Goal: Task Accomplishment & Management: Use online tool/utility

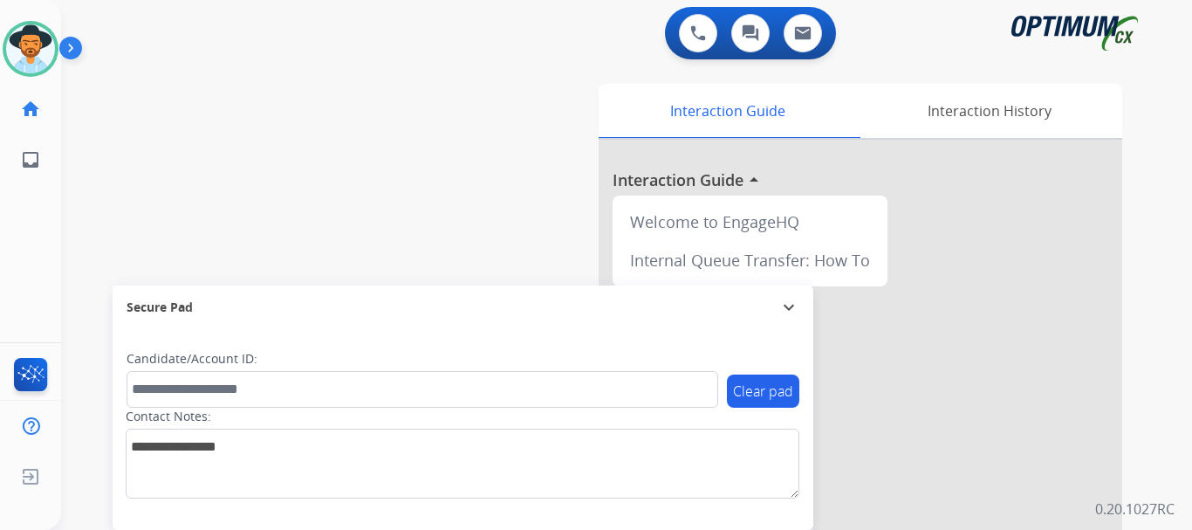
click at [78, 51] on img at bounding box center [74, 51] width 30 height 33
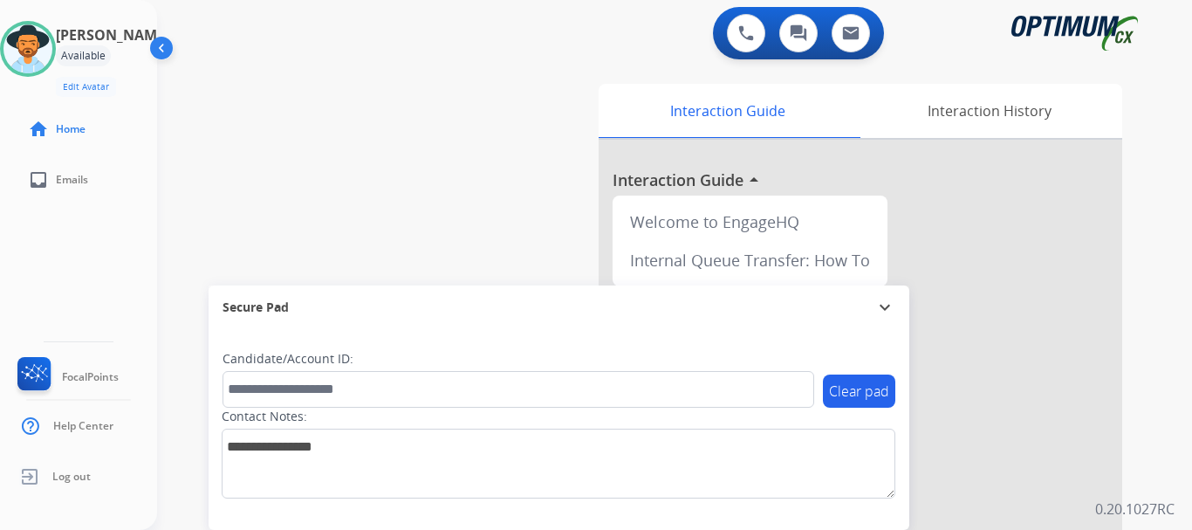
click at [357, 163] on div "swap_horiz Break voice bridge close_fullscreen Connect 3-Way Call merge_type Se…" at bounding box center [653, 427] width 993 height 728
click at [468, 138] on div "swap_horiz Break voice bridge close_fullscreen Connect 3-Way Call merge_type Se…" at bounding box center [653, 427] width 993 height 728
click at [358, 140] on div "swap_horiz Break voice bridge close_fullscreen Connect 3-Way Call merge_type Se…" at bounding box center [653, 427] width 993 height 728
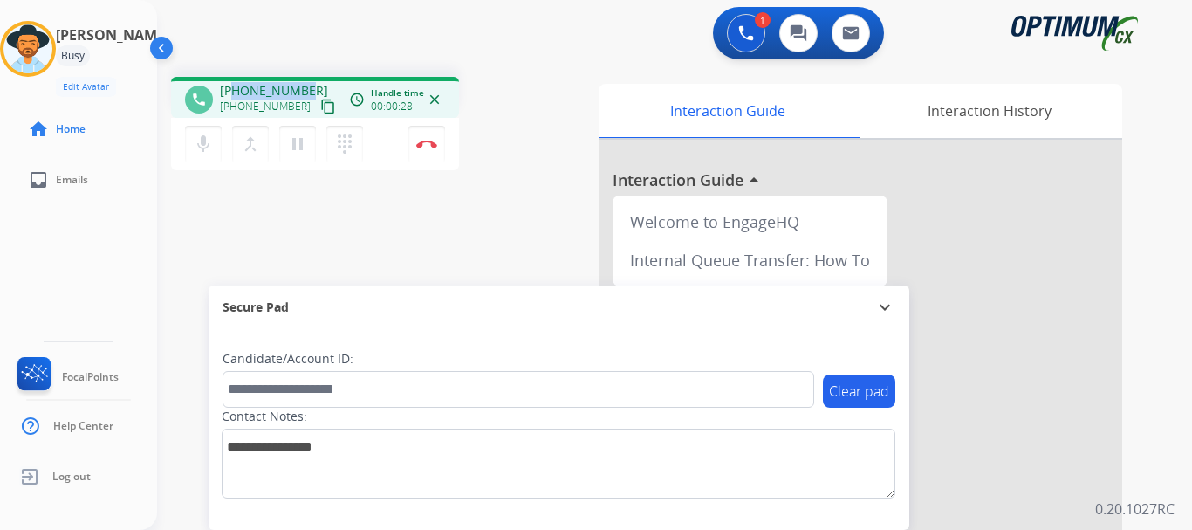
drag, startPoint x: 234, startPoint y: 89, endPoint x: 304, endPoint y: 89, distance: 70.7
click at [304, 89] on div "[PHONE_NUMBER] [PHONE_NUMBER] content_copy" at bounding box center [279, 99] width 119 height 35
copy span "5862151142"
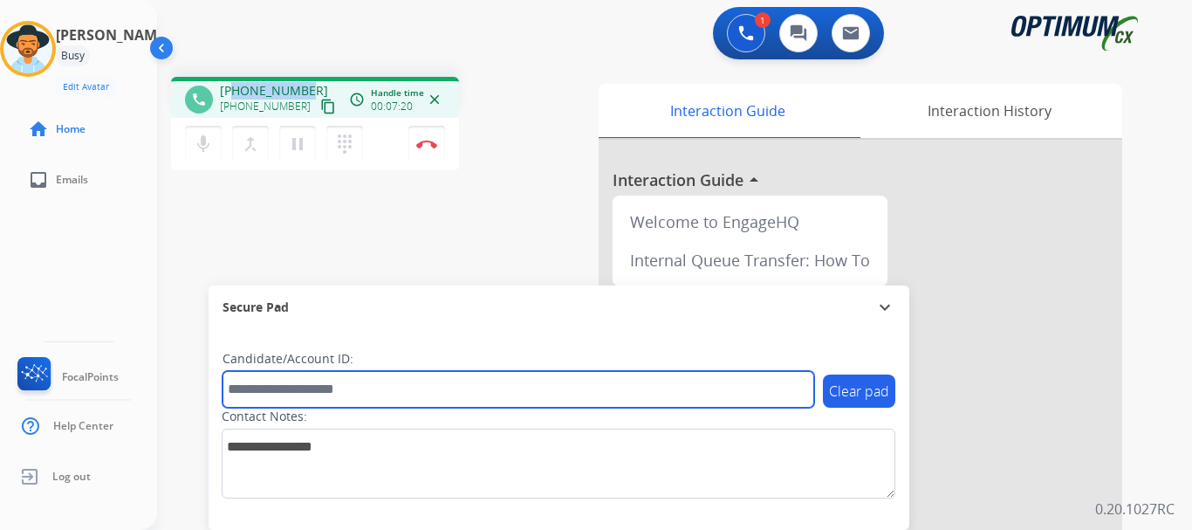
click at [396, 390] on input "text" at bounding box center [517, 389] width 591 height 37
paste input "*******"
type input "*******"
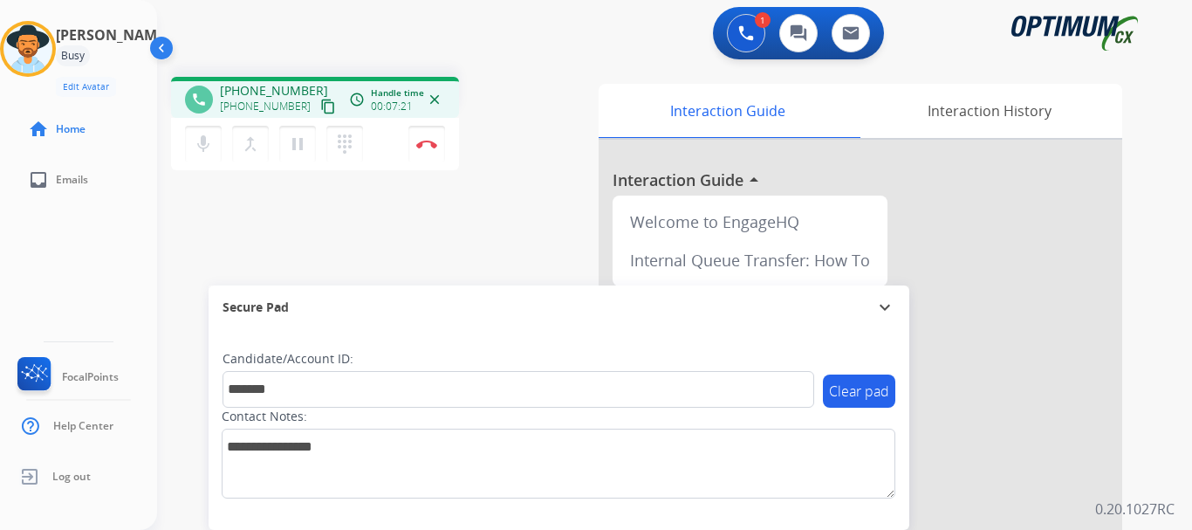
click at [467, 226] on div "phone [PHONE_NUMBER] [PHONE_NUMBER] content_copy access_time Call metrics Queue…" at bounding box center [653, 427] width 993 height 728
click at [425, 142] on img at bounding box center [426, 144] width 21 height 9
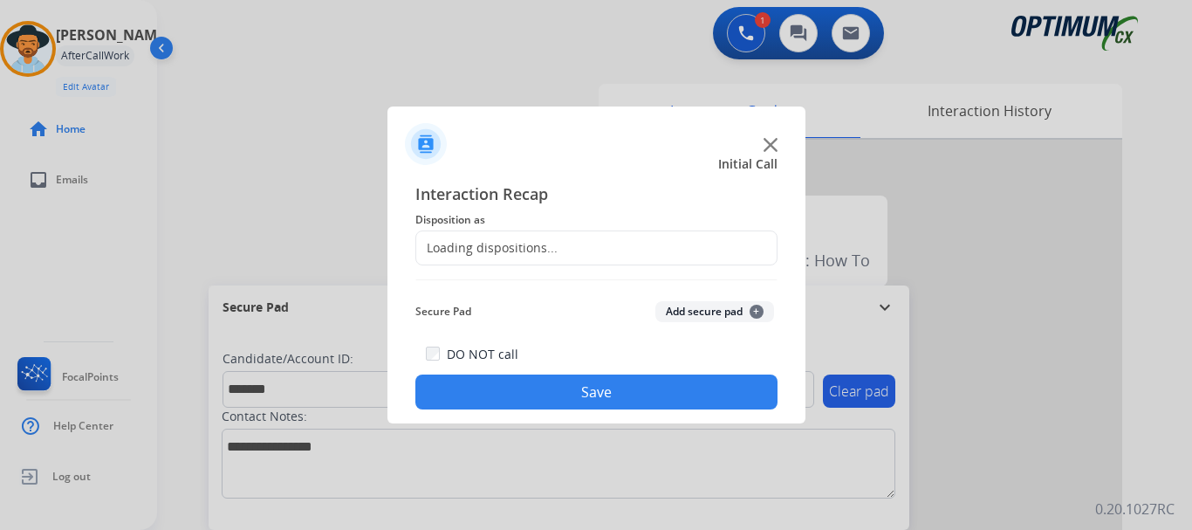
click at [680, 315] on button "Add secure pad +" at bounding box center [714, 311] width 119 height 21
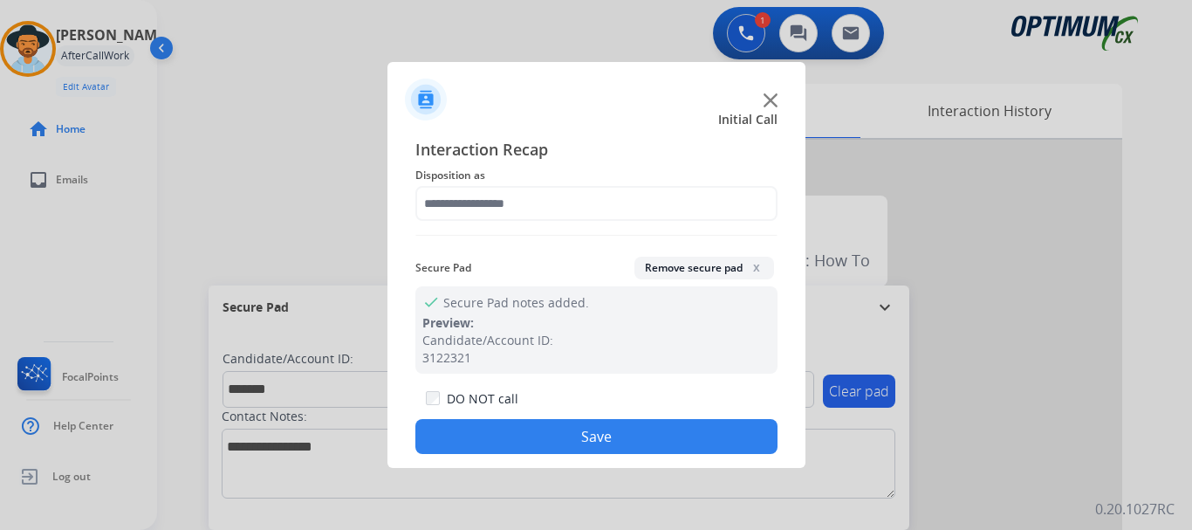
click at [557, 188] on div "Interaction Recap Disposition as Secure Pad Remove secure pad x check Secure Pa…" at bounding box center [596, 295] width 362 height 317
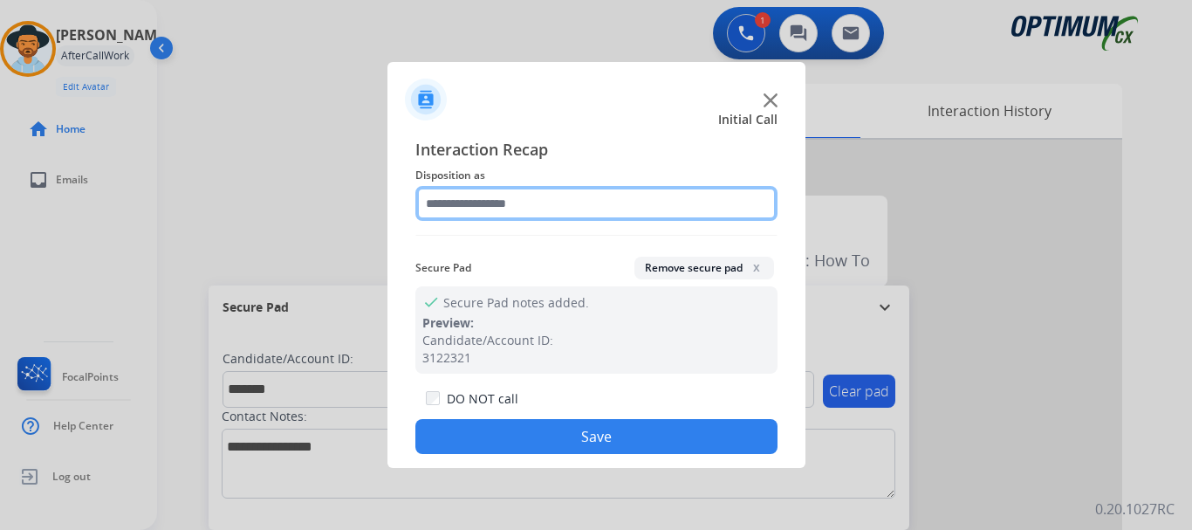
click at [556, 193] on input "text" at bounding box center [596, 203] width 362 height 35
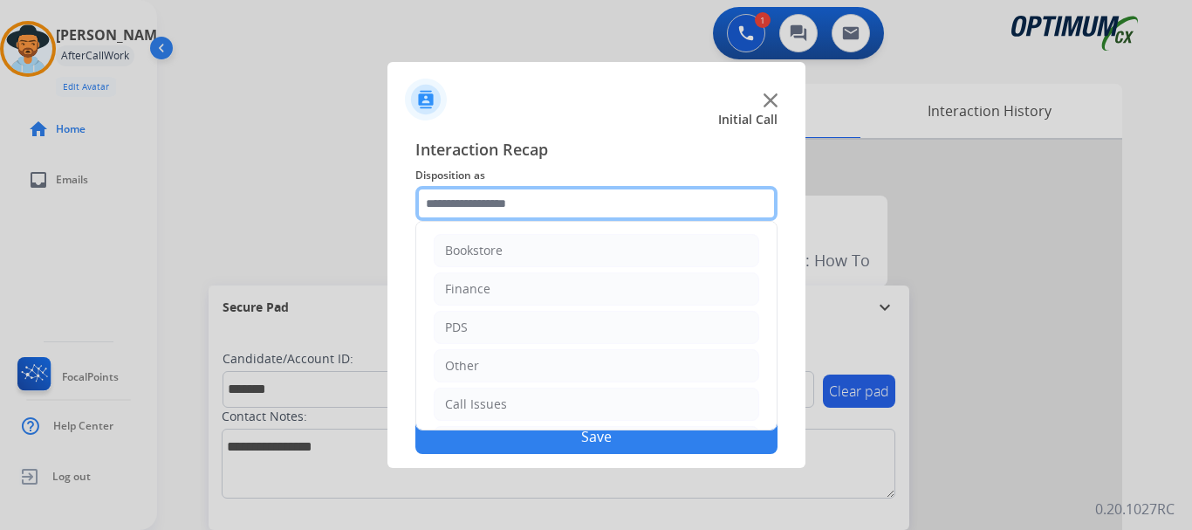
scroll to position [119, 0]
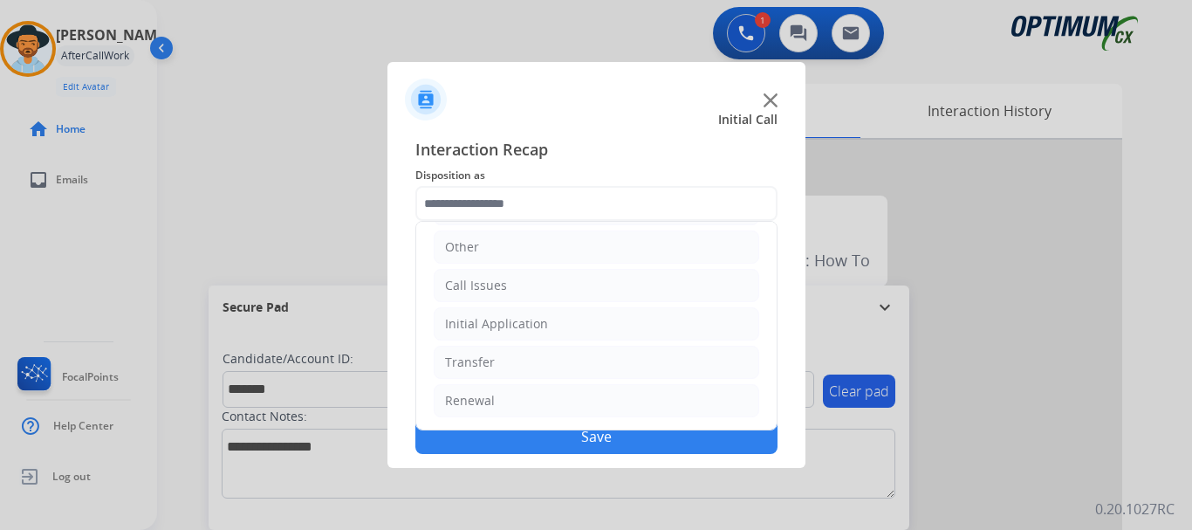
click at [603, 324] on li "Initial Application" at bounding box center [596, 323] width 325 height 33
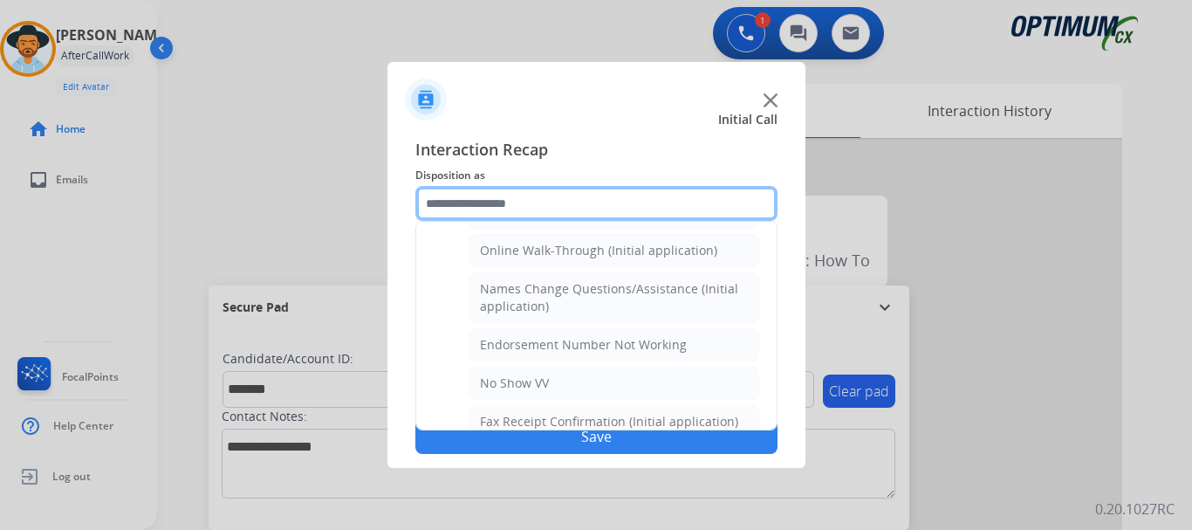
scroll to position [383, 0]
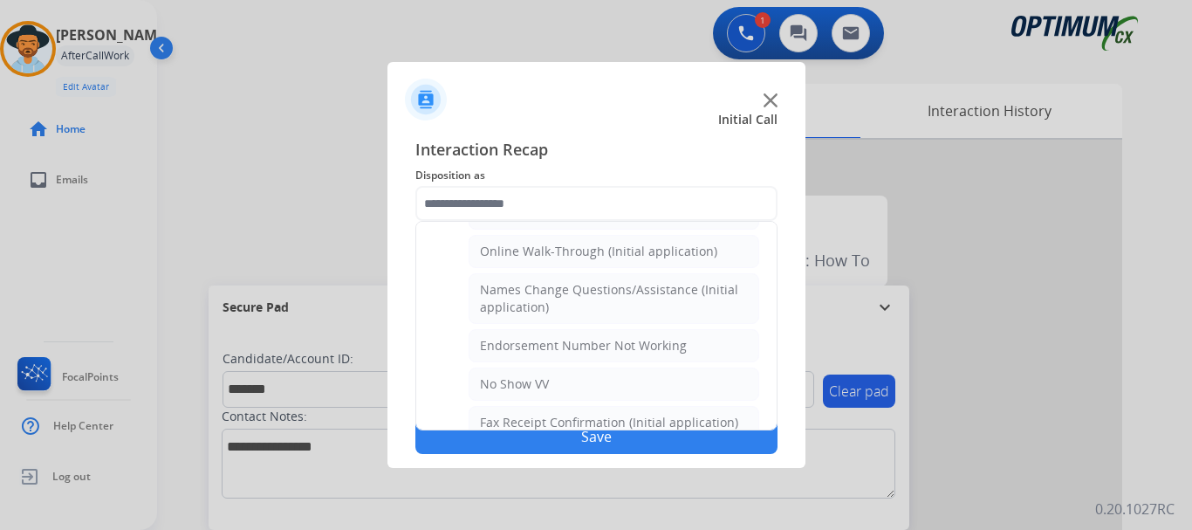
click at [645, 246] on div "Online Walk-Through (Initial application)" at bounding box center [598, 251] width 237 height 17
type input "**********"
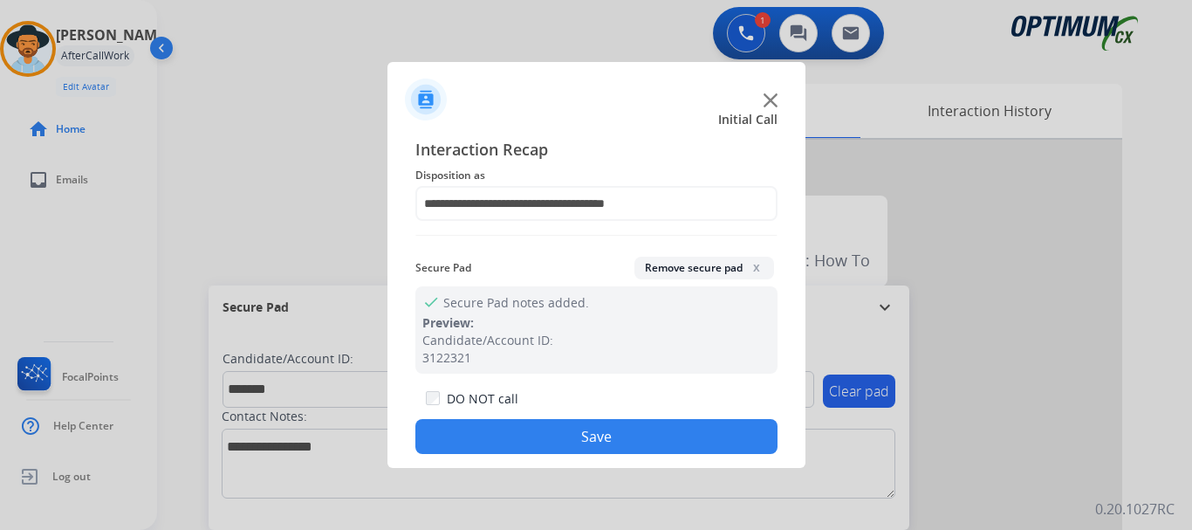
click at [627, 442] on button "Save" at bounding box center [596, 436] width 362 height 35
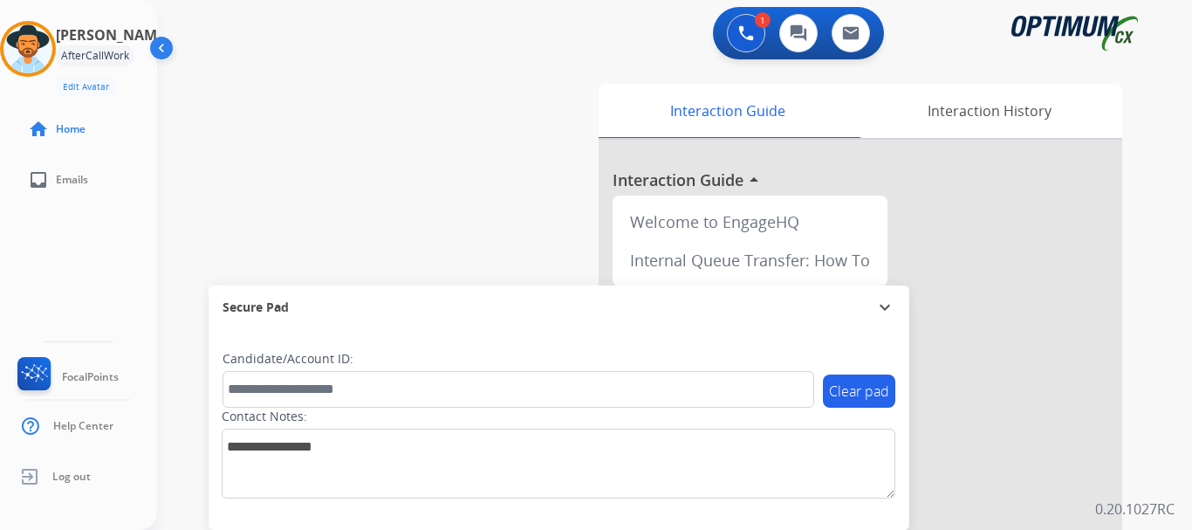
click at [509, 243] on div "swap_horiz Break voice bridge close_fullscreen Connect 3-Way Call merge_type Se…" at bounding box center [653, 427] width 993 height 728
click at [43, 55] on img at bounding box center [27, 48] width 49 height 49
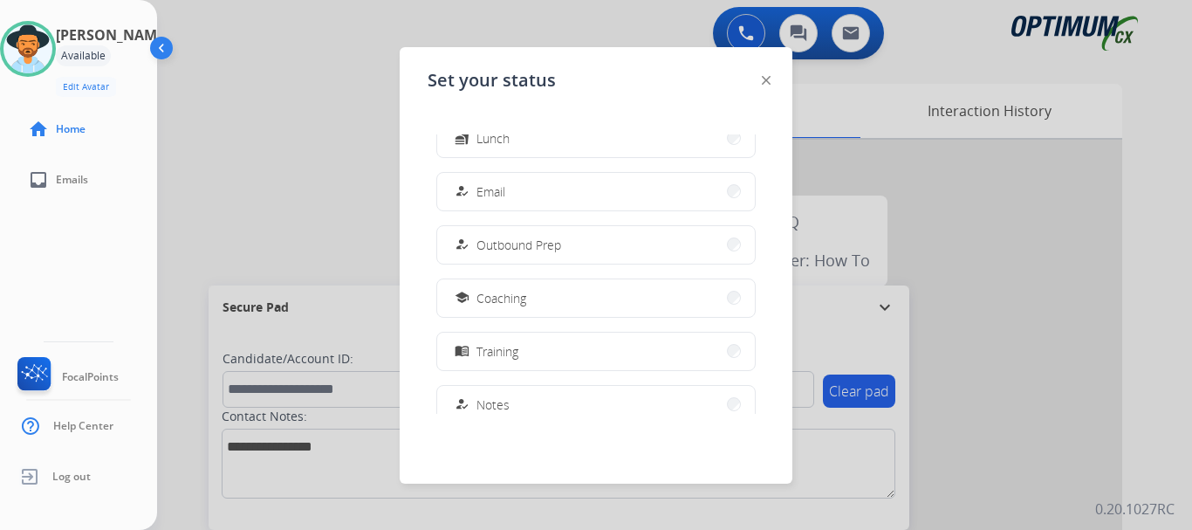
scroll to position [148, 0]
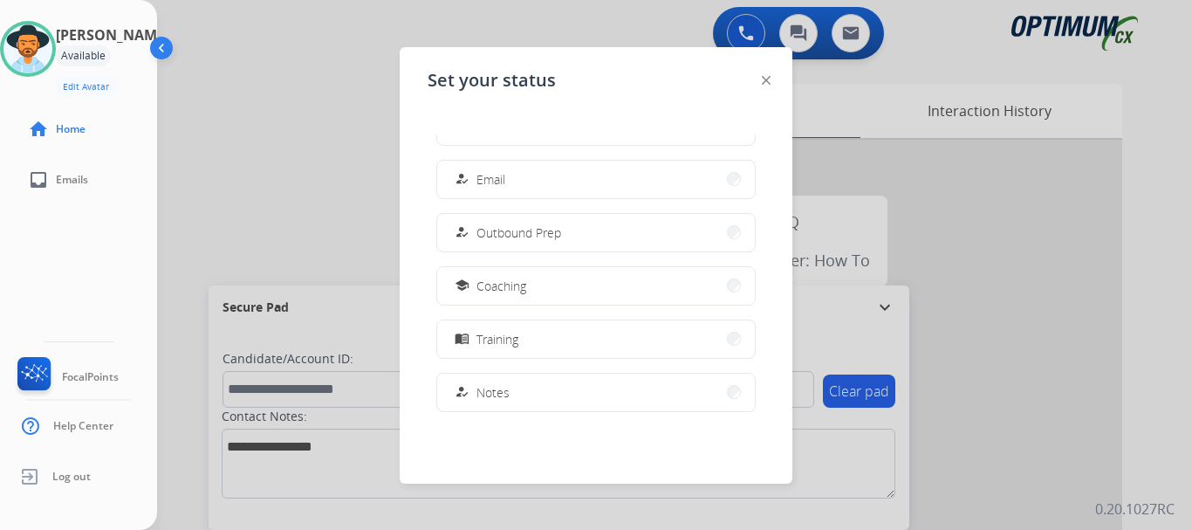
click at [550, 340] on button "menu_book Training" at bounding box center [596, 339] width 318 height 38
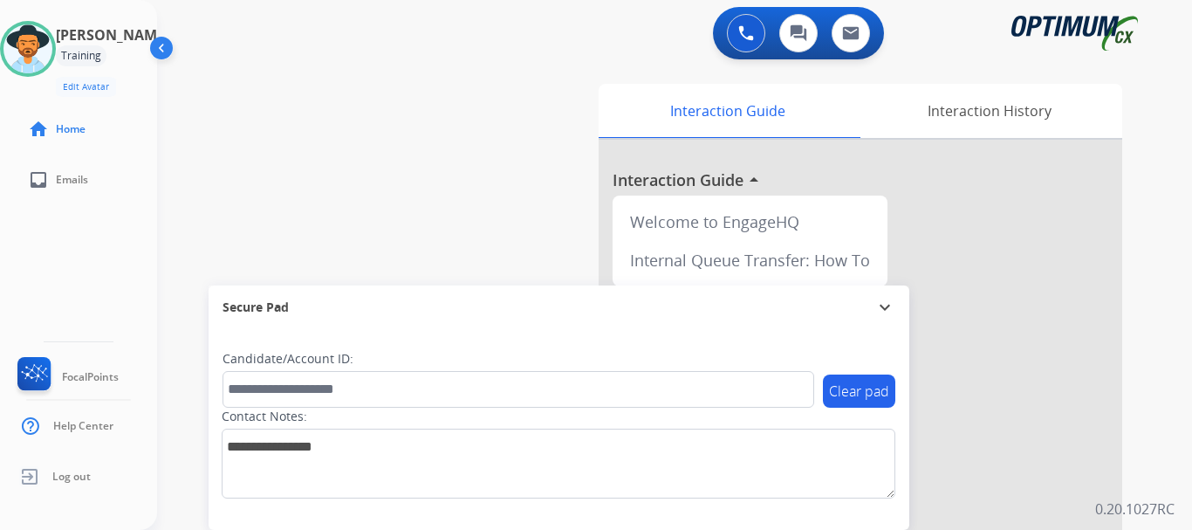
click at [378, 188] on div "swap_horiz Break voice bridge close_fullscreen Connect 3-Way Call merge_type Se…" at bounding box center [653, 427] width 993 height 728
